Goal: Task Accomplishment & Management: Manage account settings

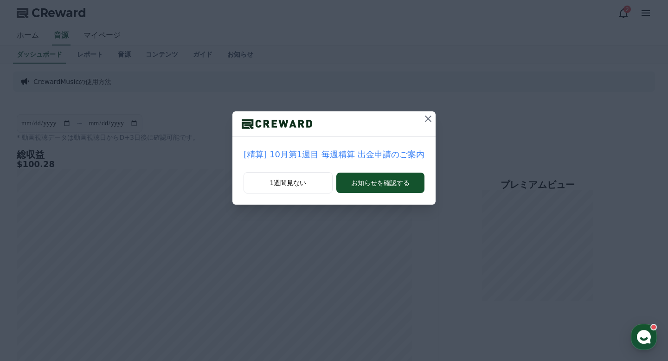
click at [424, 122] on icon at bounding box center [428, 118] width 11 height 11
click at [424, 116] on icon at bounding box center [428, 118] width 11 height 11
